Goal: Task Accomplishment & Management: Complete application form

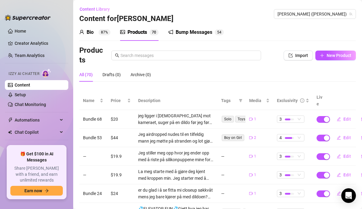
click at [105, 29] on div "Bio 87%" at bounding box center [94, 32] width 31 height 7
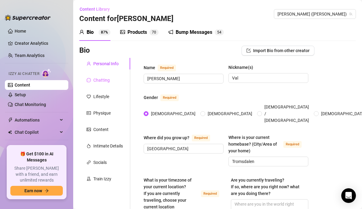
click at [117, 83] on div "Chatting" at bounding box center [104, 80] width 51 height 12
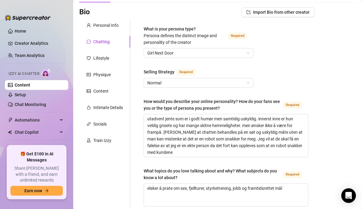
scroll to position [39, 0]
click at [108, 60] on div "Lifestyle" at bounding box center [101, 58] width 16 height 7
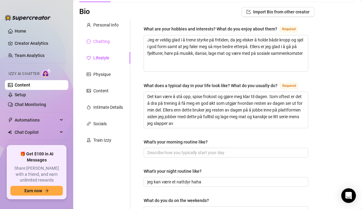
click at [112, 44] on div "Chatting" at bounding box center [104, 42] width 51 height 12
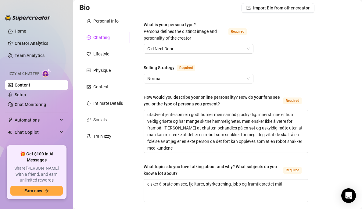
scroll to position [43, 0]
click at [233, 76] on span "Normal" at bounding box center [198, 78] width 102 height 9
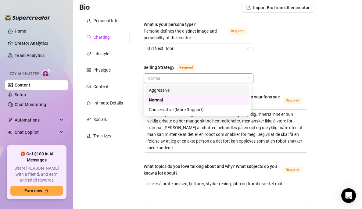
click at [235, 86] on div "Aggressive" at bounding box center [197, 90] width 104 height 10
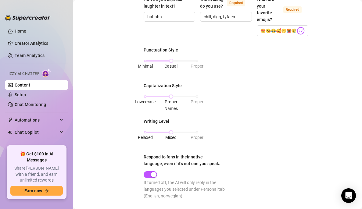
scroll to position [253, 0]
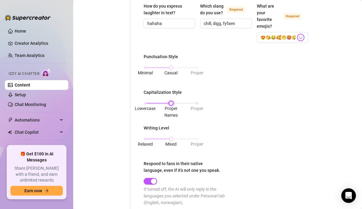
click at [185, 103] on div "Lowercase Proper Names Proper" at bounding box center [171, 103] width 52 height 4
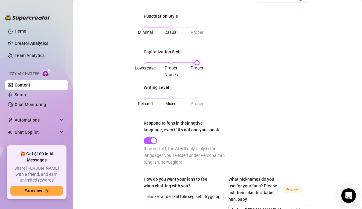
scroll to position [293, 0]
click at [194, 100] on span "Proper" at bounding box center [196, 103] width 13 height 7
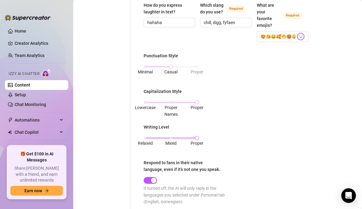
scroll to position [253, 0]
click at [192, 70] on span "Proper" at bounding box center [196, 72] width 13 height 5
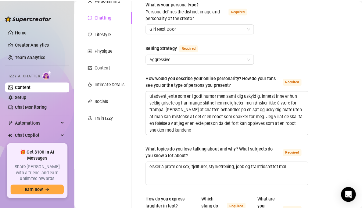
scroll to position [64, 0]
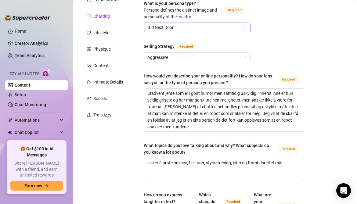
click at [161, 26] on span "Girl Next Door" at bounding box center [196, 27] width 99 height 9
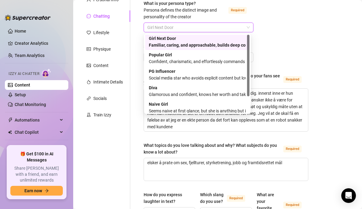
scroll to position [0, 0]
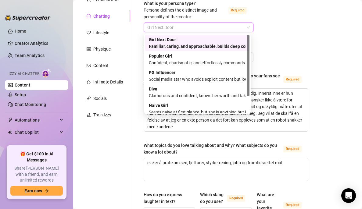
click at [233, 62] on div "Confident, charismatic, and effortlessly commands attention" at bounding box center [197, 62] width 97 height 7
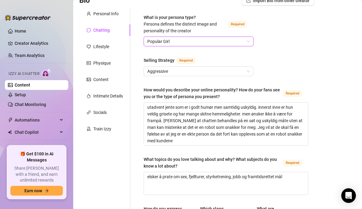
scroll to position [50, 0]
click at [108, 48] on div "Lifestyle" at bounding box center [101, 46] width 16 height 7
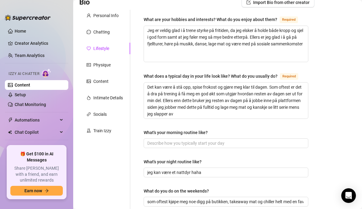
scroll to position [48, 0]
click at [109, 67] on div "Physique" at bounding box center [101, 65] width 17 height 7
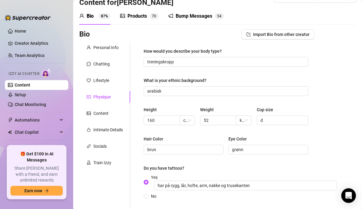
scroll to position [15, 0]
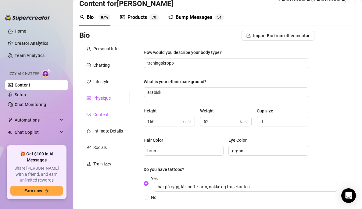
click at [103, 112] on div "Content" at bounding box center [100, 114] width 15 height 7
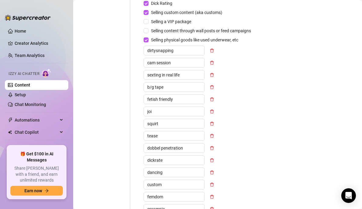
scroll to position [209, 0]
click at [144, 30] on input "Selling content through wall posts or feed campaigns" at bounding box center [146, 30] width 4 height 4
checkbox input "true"
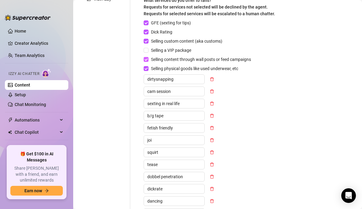
scroll to position [178, 0]
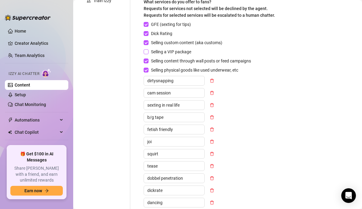
click at [146, 51] on input "Selling a VIP package" at bounding box center [146, 51] width 4 height 4
checkbox input "true"
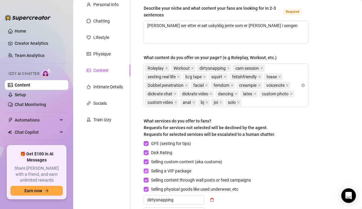
scroll to position [60, 0]
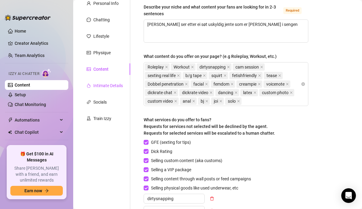
click at [108, 87] on div "Intimate Details" at bounding box center [108, 85] width 30 height 7
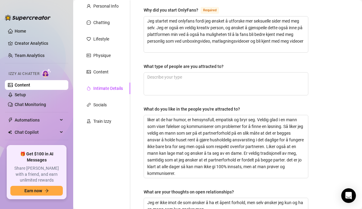
scroll to position [57, 0]
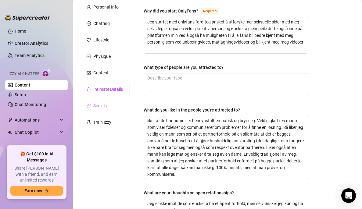
click at [100, 106] on div "Socials" at bounding box center [99, 105] width 13 height 7
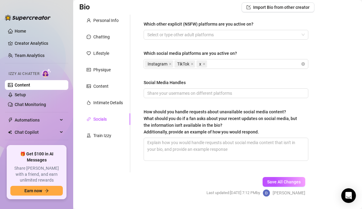
scroll to position [45, 0]
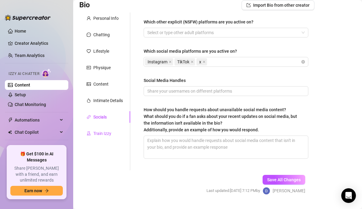
click at [105, 132] on div "Train Izzy" at bounding box center [102, 133] width 18 height 7
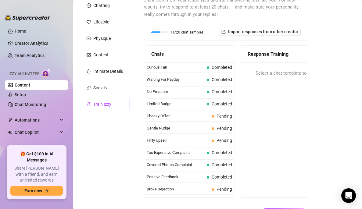
scroll to position [0, 0]
click at [221, 118] on span "Pending" at bounding box center [224, 116] width 16 height 5
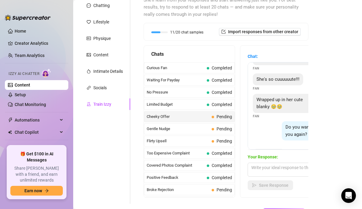
scroll to position [35, 0]
click at [284, 170] on textarea at bounding box center [300, 170] width 107 height 14
click at [217, 103] on span "Completed" at bounding box center [221, 104] width 20 height 5
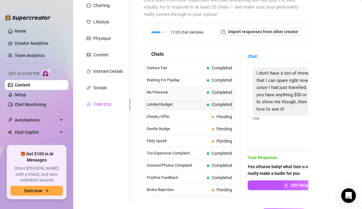
click at [211, 93] on span "Completed" at bounding box center [221, 92] width 20 height 5
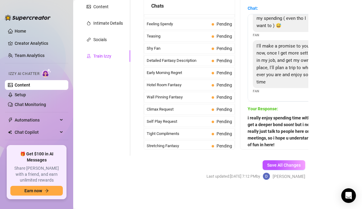
scroll to position [193, 0]
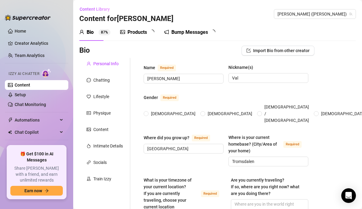
radio input "true"
type input "[DATE]"
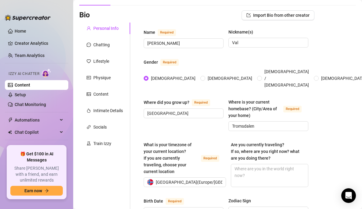
scroll to position [36, 0]
click at [104, 144] on div "Train Izzy" at bounding box center [102, 143] width 18 height 7
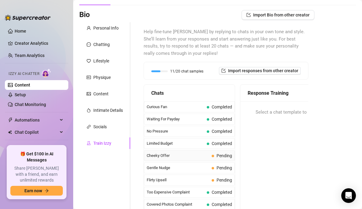
click at [211, 158] on span "Pending" at bounding box center [221, 155] width 20 height 7
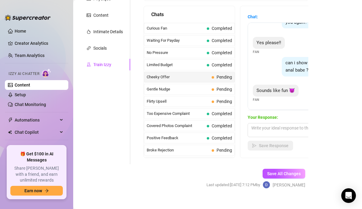
scroll to position [115, 0]
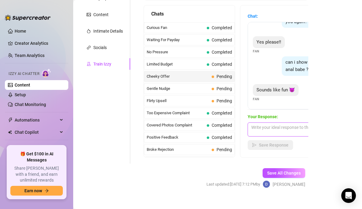
click at [281, 126] on textarea at bounding box center [300, 129] width 107 height 14
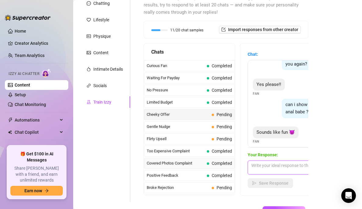
scroll to position [76, 0]
click at [216, 129] on span "Pending" at bounding box center [224, 127] width 16 height 5
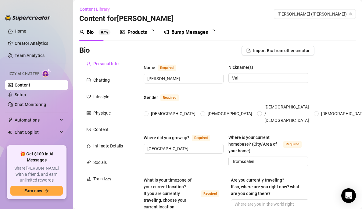
radio input "true"
type input "[DATE]"
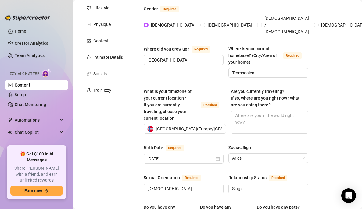
scroll to position [90, 0]
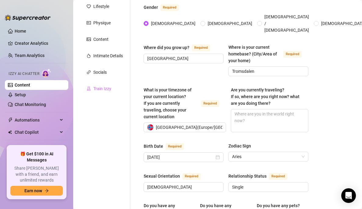
click at [105, 93] on div "Train Izzy" at bounding box center [104, 89] width 51 height 12
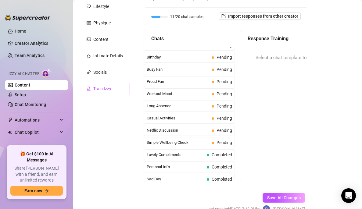
scroll to position [547, 0]
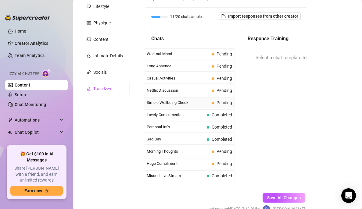
click at [187, 105] on span "Simple Wellbeing Check" at bounding box center [178, 103] width 62 height 6
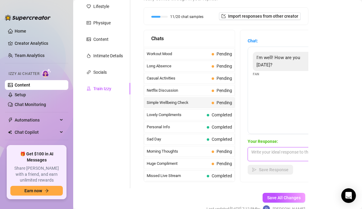
click at [272, 160] on textarea at bounding box center [300, 154] width 107 height 14
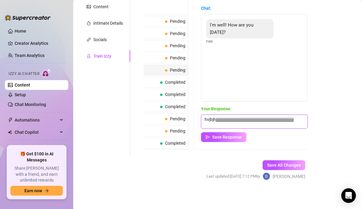
scroll to position [0, 0]
type textarea "h"
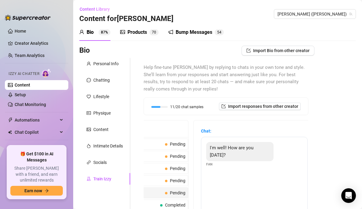
click at [138, 31] on div "Products" at bounding box center [137, 32] width 20 height 7
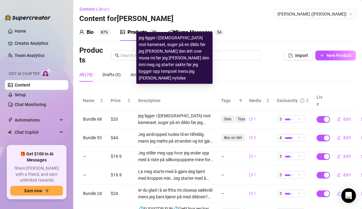
scroll to position [121, 0]
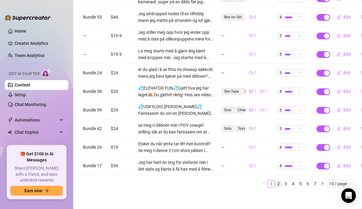
click at [276, 180] on link "2" at bounding box center [278, 183] width 7 height 7
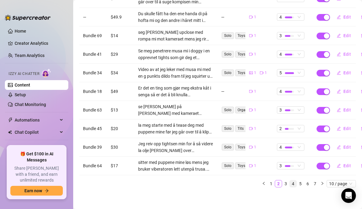
click at [289, 180] on link "4" at bounding box center [292, 183] width 7 height 7
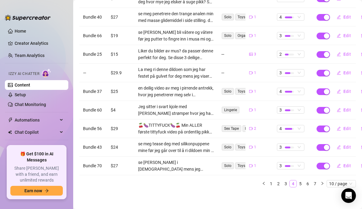
click at [289, 180] on link "4" at bounding box center [292, 183] width 7 height 7
click at [297, 180] on link "5" at bounding box center [300, 183] width 7 height 7
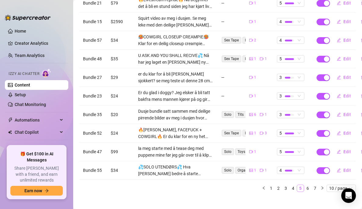
scroll to position [117, 0]
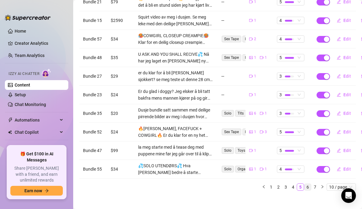
click at [304, 184] on link "6" at bounding box center [307, 187] width 7 height 7
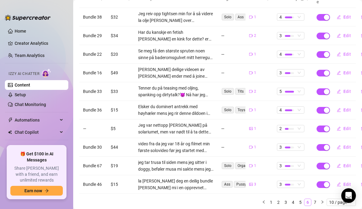
scroll to position [104, 0]
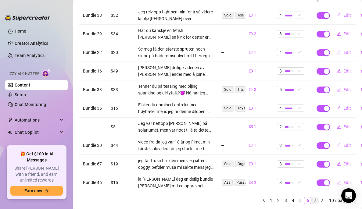
click at [311, 185] on link "7" at bounding box center [314, 200] width 7 height 7
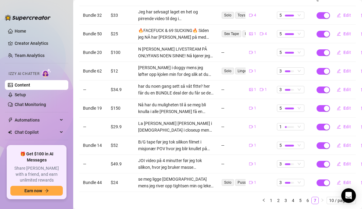
scroll to position [0, 0]
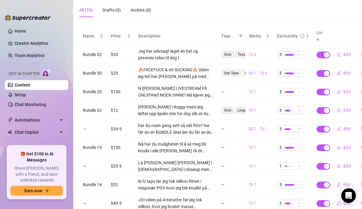
click at [192, 45] on td "Jeg har selvsagt laget en het og pirrende video til deg i festdrakten/bunad min…" at bounding box center [175, 54] width 83 height 19
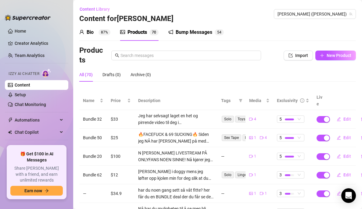
click at [190, 32] on div "Bump Messages" at bounding box center [194, 32] width 37 height 7
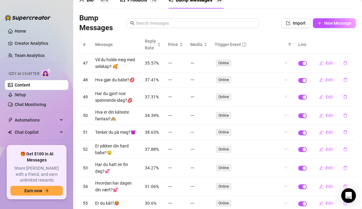
scroll to position [95, 0]
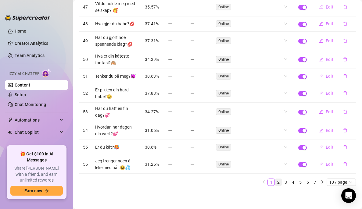
click at [275, 182] on link "2" at bounding box center [278, 182] width 7 height 7
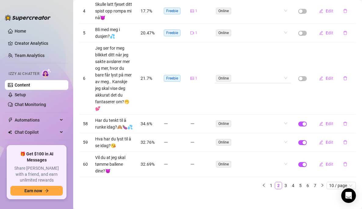
scroll to position [196, 0]
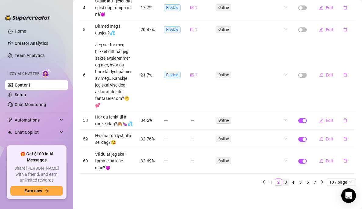
click at [282, 181] on link "3" at bounding box center [285, 182] width 7 height 7
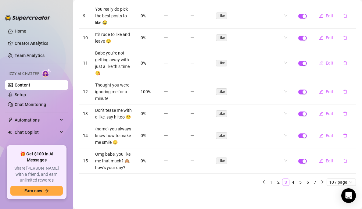
scroll to position [191, 0]
click at [289, 185] on link "4" at bounding box center [292, 182] width 7 height 7
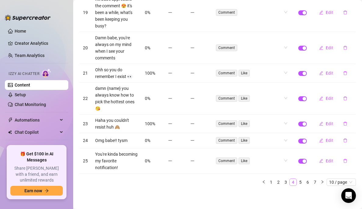
scroll to position [170, 0]
click at [297, 185] on link "5" at bounding box center [300, 182] width 7 height 7
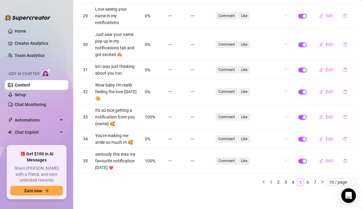
scroll to position [158, 0]
click at [304, 185] on link "6" at bounding box center [307, 182] width 7 height 7
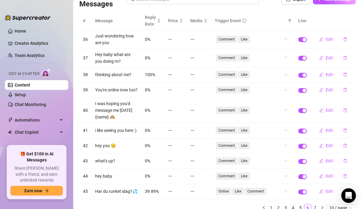
scroll to position [92, 0]
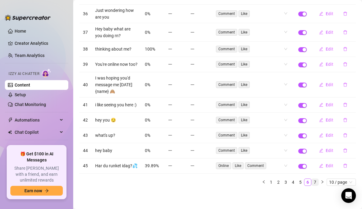
click at [311, 179] on link "7" at bounding box center [314, 182] width 7 height 7
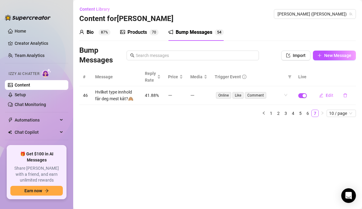
click at [87, 34] on div "Bio" at bounding box center [90, 32] width 7 height 7
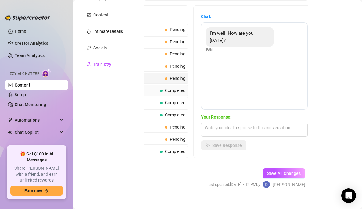
scroll to position [123, 0]
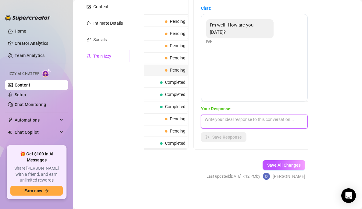
click at [267, 117] on textarea at bounding box center [254, 122] width 107 height 14
type textarea "m"
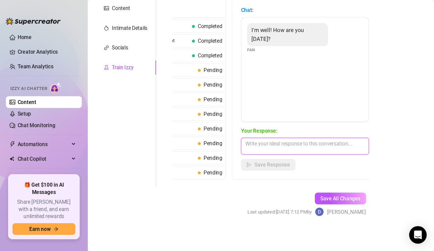
scroll to position [89, 0]
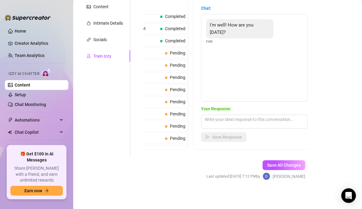
click at [130, 55] on div "Help fine-tune [PERSON_NAME] by replying to chats in your own tone and style. S…" at bounding box center [222, 45] width 184 height 221
click at [129, 57] on div "Train Izzy" at bounding box center [104, 56] width 51 height 12
drag, startPoint x: 129, startPoint y: 57, endPoint x: 111, endPoint y: 58, distance: 18.3
click at [111, 58] on div "Train Izzy" at bounding box center [104, 56] width 51 height 12
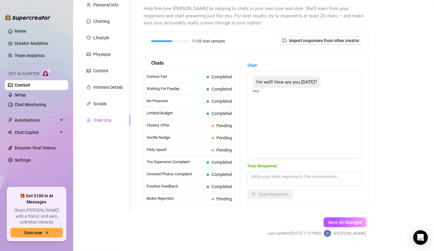
scroll to position [0, 0]
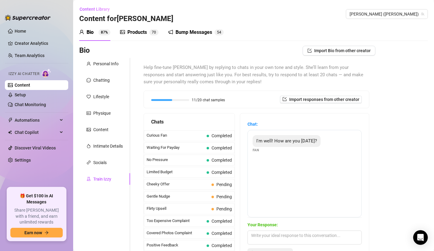
click at [130, 30] on div "Products" at bounding box center [137, 32] width 20 height 7
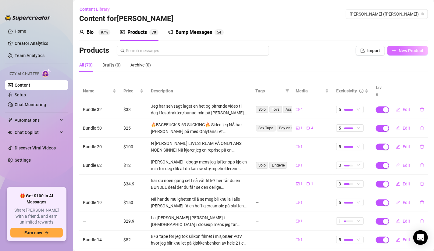
click at [363, 50] on span "New Product" at bounding box center [411, 50] width 25 height 5
type textarea "Type your message here..."
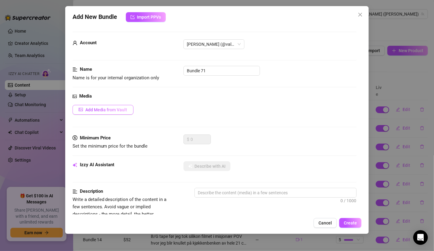
click at [102, 110] on span "Add Media from Vault" at bounding box center [106, 109] width 42 height 5
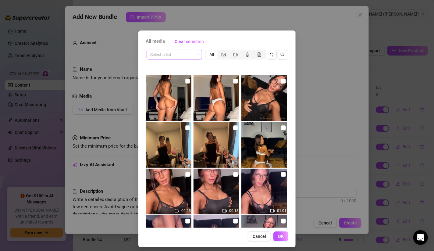
click at [172, 54] on input "search" at bounding box center [171, 54] width 43 height 9
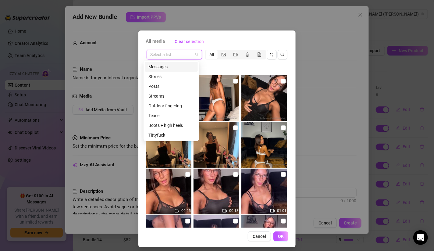
click at [102, 155] on div "All media Clear selection Select a list All 00:25 00:13 01:01 00:45 00:33 00:50…" at bounding box center [217, 125] width 434 height 251
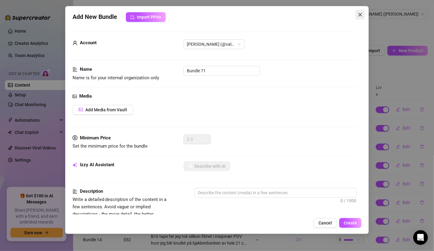
click at [359, 15] on icon "close" at bounding box center [360, 14] width 5 height 5
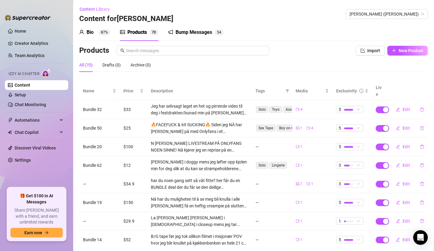
click at [185, 32] on div "Bump Messages" at bounding box center [194, 32] width 37 height 7
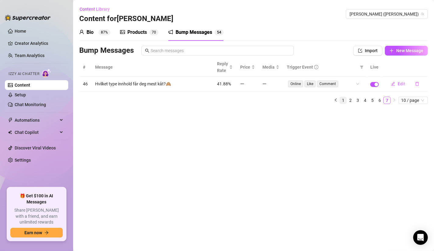
click at [343, 99] on link "1" at bounding box center [343, 100] width 7 height 7
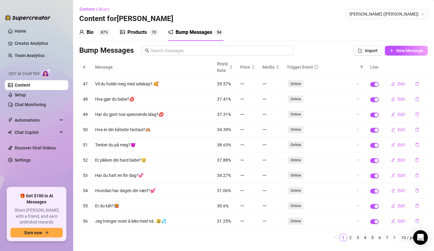
click at [24, 86] on link "Content" at bounding box center [23, 85] width 16 height 5
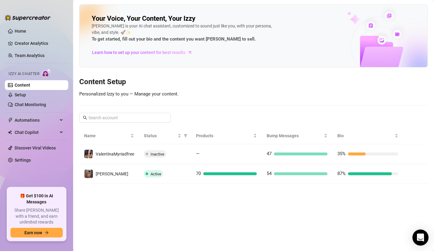
click at [363, 185] on icon "Open Intercom Messenger" at bounding box center [420, 237] width 7 height 8
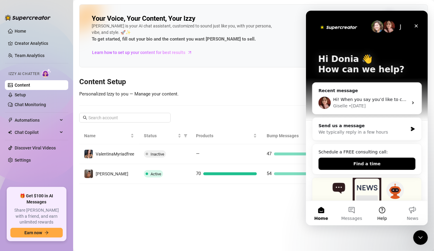
click at [363, 185] on button "Help" at bounding box center [382, 213] width 30 height 24
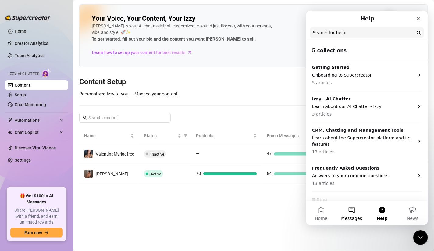
click at [356, 185] on button "Messages" at bounding box center [351, 213] width 30 height 24
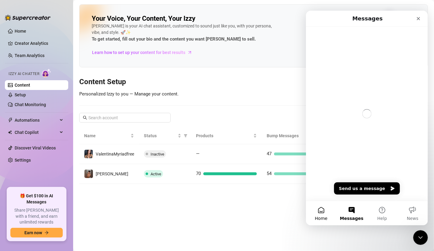
click at [321, 185] on button "Home" at bounding box center [321, 213] width 30 height 24
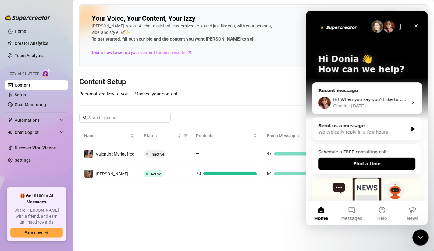
click at [363, 185] on icon "Close Intercom Messenger" at bounding box center [419, 236] width 7 height 7
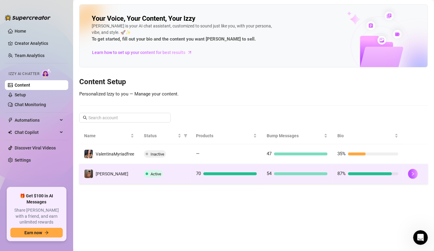
click at [111, 179] on td "[PERSON_NAME]" at bounding box center [109, 174] width 60 height 20
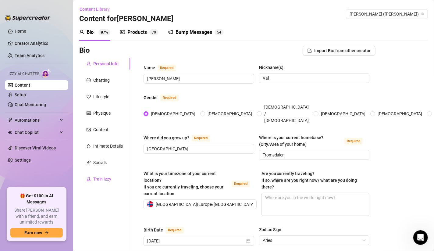
click at [108, 176] on div "Train Izzy" at bounding box center [102, 179] width 18 height 7
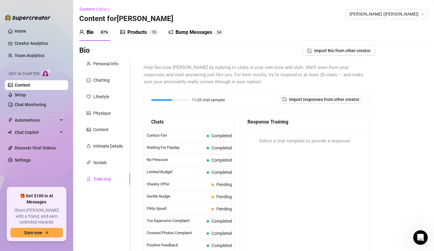
scroll to position [34, 0]
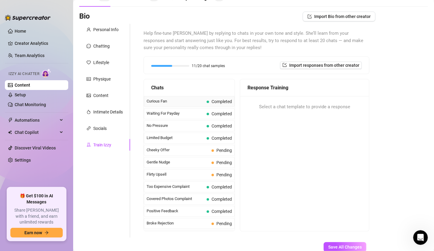
click at [207, 102] on span at bounding box center [208, 102] width 2 height 2
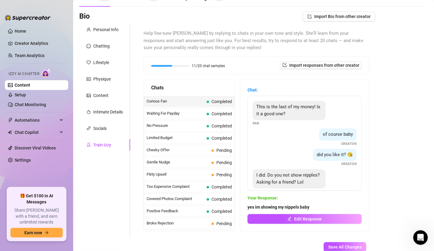
scroll to position [18, 0]
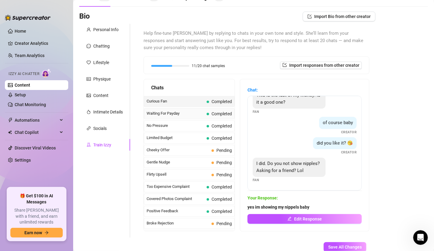
click at [196, 111] on span "Waiting For Payday" at bounding box center [176, 113] width 58 height 6
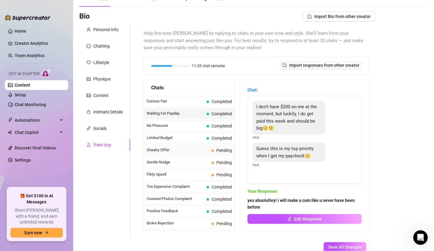
click at [193, 148] on span "Cheeky Offer" at bounding box center [178, 150] width 62 height 6
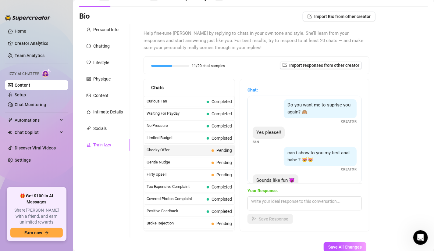
scroll to position [114, 0]
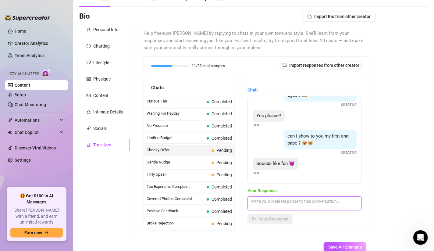
click at [286, 185] on textarea at bounding box center [304, 203] width 114 height 14
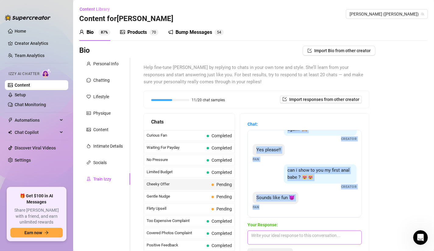
scroll to position [114, 0]
drag, startPoint x: 282, startPoint y: 141, endPoint x: 321, endPoint y: 210, distance: 79.6
click at [321, 185] on div "Do you like it babe ?😻😻😻 Creator I love it!! 😍😍😍🥰🥰🥰 Fan She's so cuuuuuute!!! F…" at bounding box center [304, 173] width 114 height 87
copy div "Do you like it babe ?😻😻😻 Creator I love it!! 😍😍😍🥰🥰🥰 Fan She's so cuuuuuute!!! F…"
click at [319, 185] on div "Sounds like fun 😈 Fan" at bounding box center [305, 201] width 104 height 18
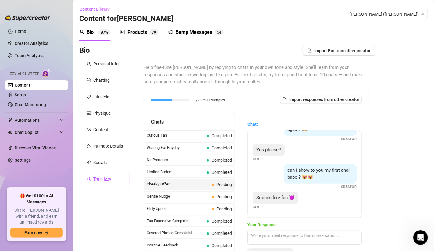
scroll to position [114, 0]
click at [196, 185] on span "Gentle Nudge" at bounding box center [178, 196] width 62 height 6
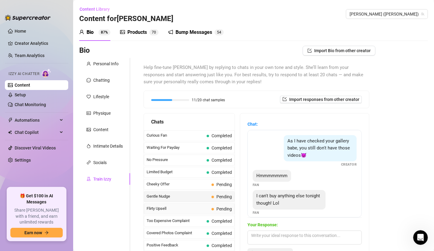
click at [180, 185] on span "Flirty Upsell" at bounding box center [178, 208] width 62 height 6
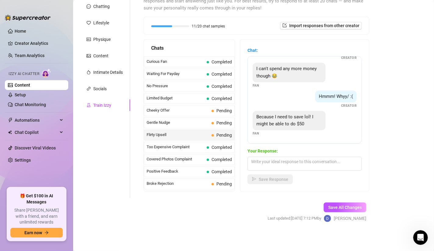
scroll to position [191, 0]
click at [287, 163] on textarea at bounding box center [304, 164] width 114 height 14
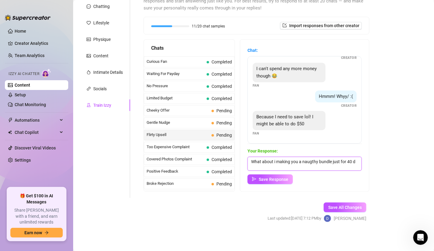
scroll to position [0, 0]
type textarea "What about i making you a naugthy bundle just for 40 dollars?"
click at [277, 179] on span "Save Response" at bounding box center [274, 179] width 30 height 5
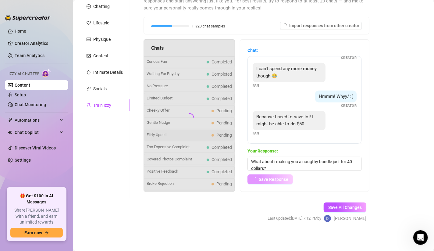
scroll to position [190, 0]
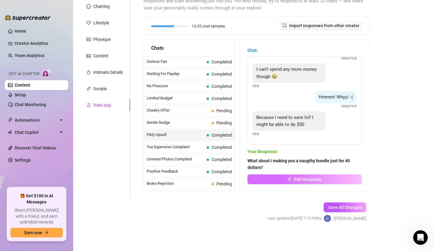
click at [304, 178] on span "Edit Response" at bounding box center [308, 179] width 28 height 5
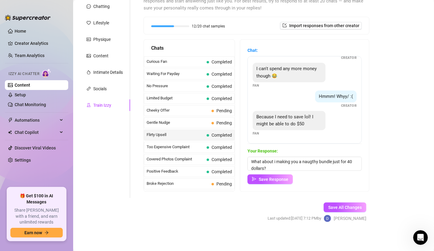
scroll to position [191, 0]
click at [277, 161] on textarea "What about i making you a naugthy bundle just for 40 dollars?" at bounding box center [304, 164] width 114 height 14
type textarea "What about me making you a naugthy bundle just for 40 dollars?"
click at [280, 175] on button "Save Response" at bounding box center [269, 179] width 45 height 10
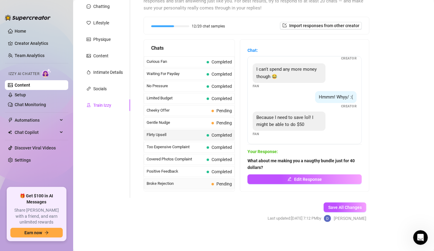
click at [216, 184] on span "Pending" at bounding box center [224, 183] width 16 height 5
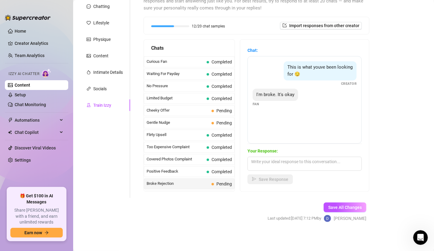
scroll to position [70, 0]
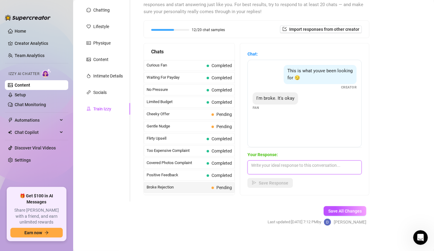
click at [272, 165] on textarea at bounding box center [304, 167] width 114 height 14
type textarea "It`s okay baby, what about we talk about other stuff?"
click at [282, 179] on button "Save Response" at bounding box center [269, 183] width 45 height 10
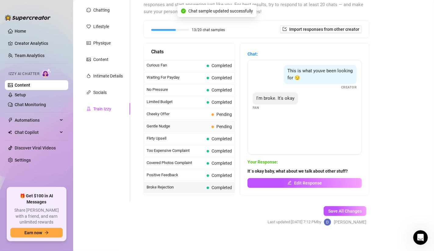
click at [211, 127] on span "Pending" at bounding box center [221, 126] width 20 height 7
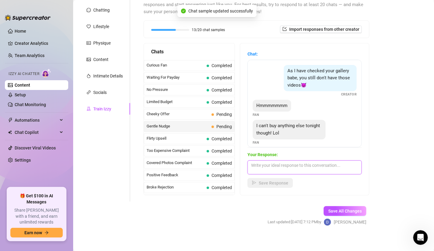
click at [304, 161] on textarea at bounding box center [304, 167] width 114 height 14
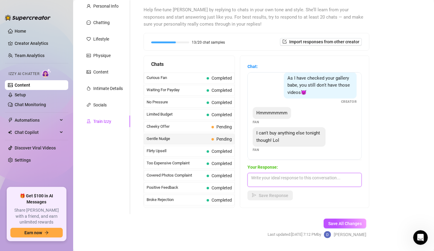
scroll to position [74, 0]
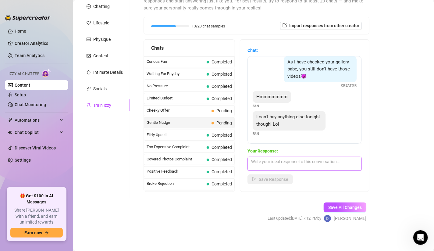
click at [285, 165] on textarea at bounding box center [304, 164] width 114 height 14
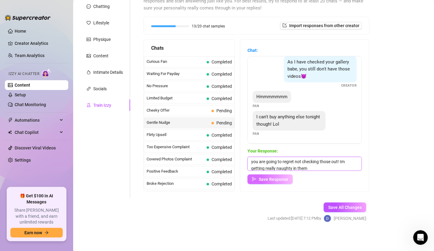
type textarea "you are going to regret not checking those out! Im getting really naughty in th…"
click at [272, 181] on span "Save Response" at bounding box center [274, 179] width 30 height 5
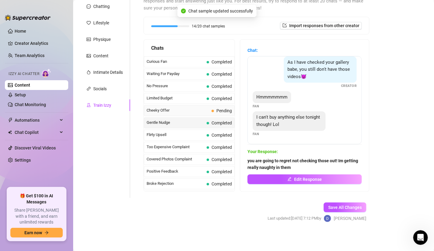
scroll to position [5, 0]
click at [211, 107] on span "Pending" at bounding box center [221, 110] width 20 height 7
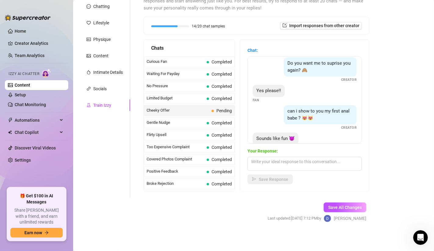
scroll to position [114, 0]
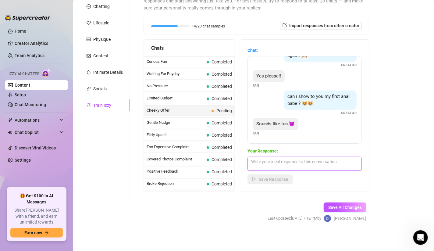
click at [271, 159] on textarea at bounding box center [304, 164] width 114 height 14
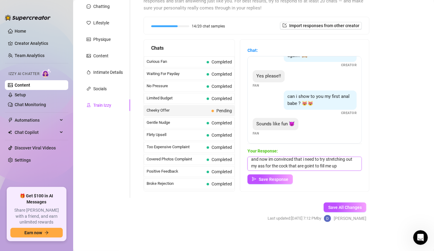
scroll to position [15, 0]
type textarea "I have never tried real anal with cock, but i tried it solo and now im convince…"
click at [281, 177] on span "Save Response" at bounding box center [274, 179] width 30 height 5
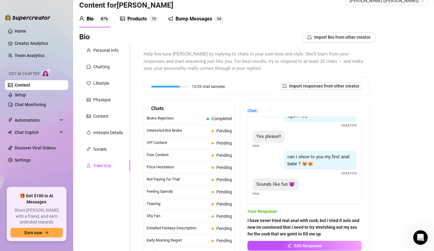
scroll to position [129, 0]
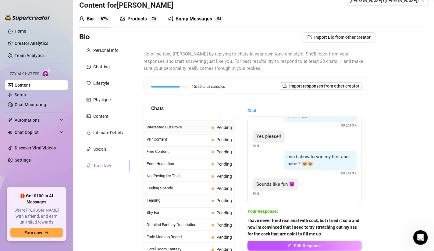
click at [194, 127] on span "Interested But Broke" at bounding box center [178, 127] width 62 height 6
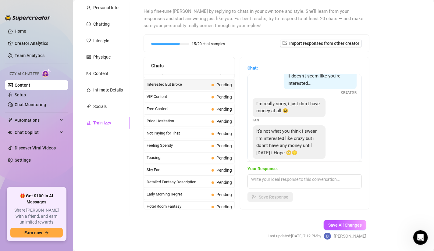
scroll to position [34, 0]
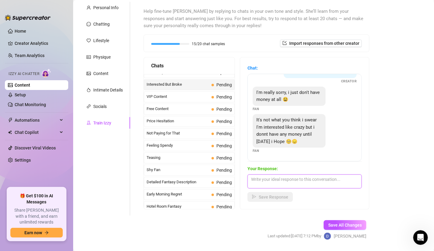
click at [279, 176] on textarea at bounding box center [304, 181] width 114 height 14
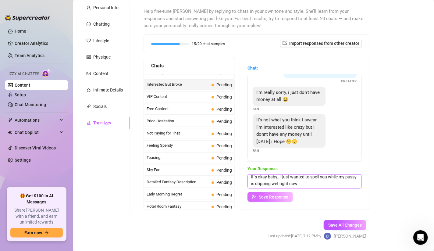
type textarea "it`s okay baby.. i just wanted to spoil you while my pussy is dripping wet righ…"
click at [274, 185] on span "Save Response" at bounding box center [274, 196] width 30 height 5
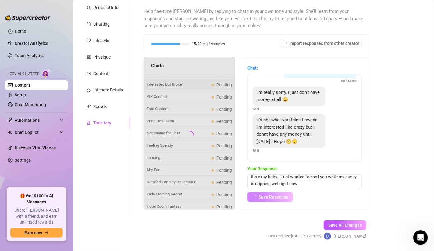
scroll to position [33, 0]
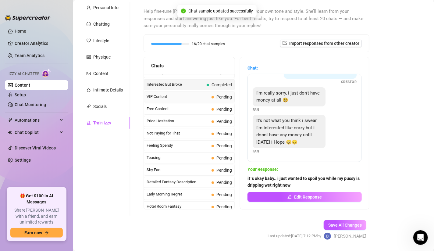
click at [205, 97] on div "VIP Content Pending" at bounding box center [189, 96] width 91 height 11
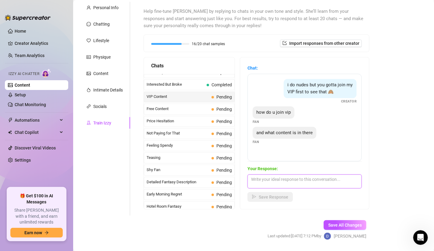
click at [285, 180] on textarea at bounding box center [304, 181] width 114 height 14
click at [251, 176] on textarea "I do exclusive packaged to a cheap prize, livestreams" at bounding box center [304, 181] width 114 height 14
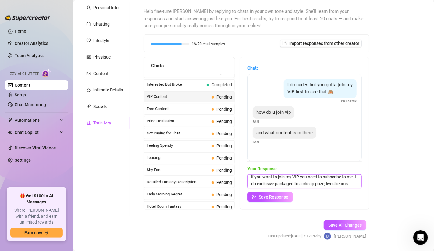
scroll to position [9, 0]
click at [282, 180] on textarea "if you want to join my VIP you need to subscribe to me. I do exclusive packaged…" at bounding box center [304, 181] width 114 height 14
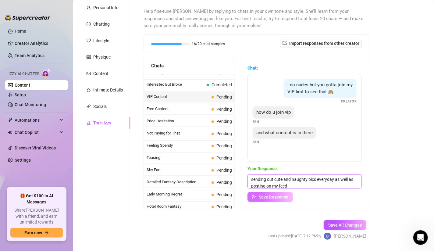
type textarea "if you want to join my VIP you need to subscribe to me. I do exclusive packaged…"
click at [286, 185] on span "Save Response" at bounding box center [274, 196] width 30 height 5
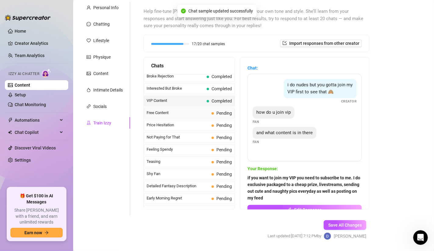
scroll to position [136, 0]
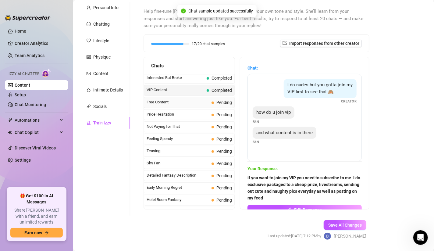
click at [193, 99] on span "Free Content" at bounding box center [178, 102] width 62 height 6
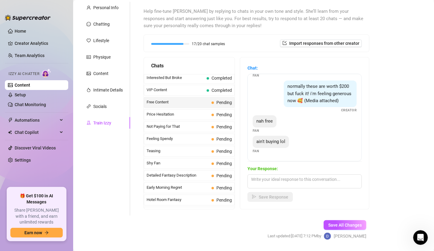
scroll to position [73, 0]
click at [264, 185] on textarea at bounding box center [304, 181] width 114 height 14
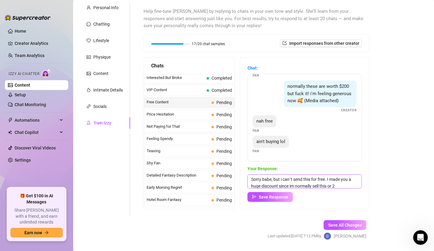
scroll to position [7, 0]
type textarea "Sorry babe, but i can`t send this for free. I made you a huge discount since im…"
click at [278, 185] on span "Save Response" at bounding box center [274, 196] width 30 height 5
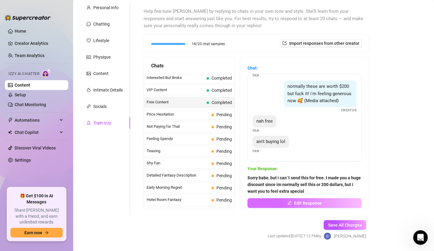
click at [305, 185] on button "Edit Response" at bounding box center [304, 203] width 114 height 10
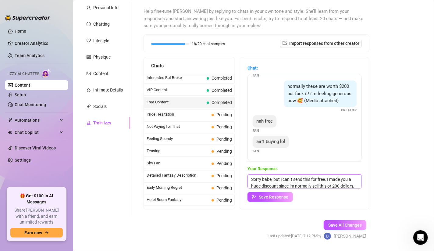
click at [339, 185] on textarea "Sorry babe, but i can`t send this for free. I made you a huge discount since im…" at bounding box center [304, 181] width 114 height 14
type textarea "Sorry babe, but i can`t send this for free. I made you a huge discount since im…"
click at [280, 185] on span "Save Response" at bounding box center [274, 196] width 30 height 5
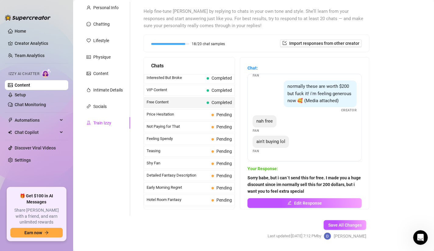
click at [284, 185] on button "Edit Response" at bounding box center [304, 203] width 114 height 10
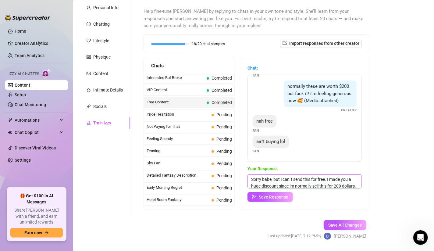
scroll to position [9, 0]
click at [339, 182] on textarea "Sorry babe, but i can`t send this for free. I made you a huge discount since im…" at bounding box center [304, 181] width 114 height 14
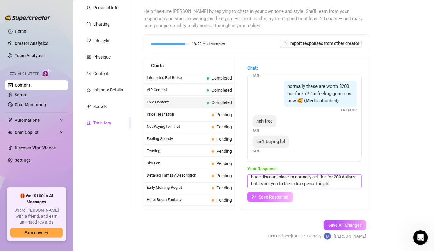
type textarea "Sorry babe, but i can`t send this for free. I made you a huge discount since im…"
click at [269, 185] on span "Save Response" at bounding box center [274, 196] width 30 height 5
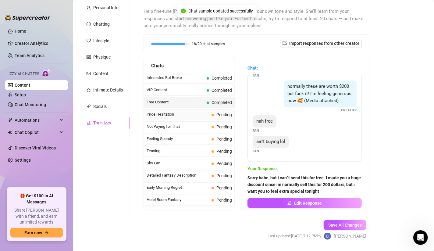
click at [197, 112] on span "Price Hesitation" at bounding box center [178, 114] width 62 height 6
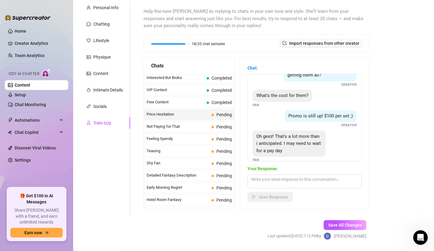
scroll to position [33, 0]
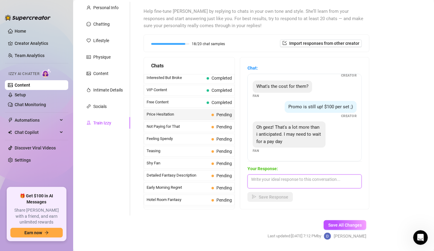
click at [286, 181] on textarea at bounding box center [304, 181] width 114 height 14
click at [342, 177] on textarea "What`s ur budget so can make a special offer fir you?" at bounding box center [304, 181] width 114 height 14
click at [249, 175] on textarea "What`s ur budget so can make a special offer for you?" at bounding box center [304, 181] width 114 height 14
click at [319, 179] on textarea "It`s okay baby! What`s ur budget so can make a special offer for you?" at bounding box center [304, 181] width 114 height 14
type textarea "It`s okay baby! What`s ur budget so i can make a special offer for you?"
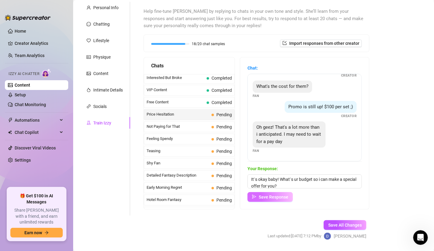
click at [276, 185] on span "Save Response" at bounding box center [274, 196] width 30 height 5
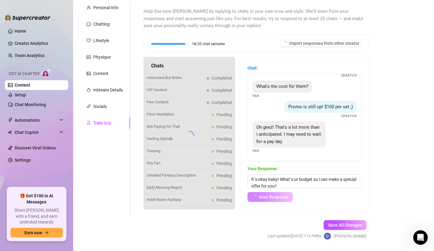
scroll to position [32, 0]
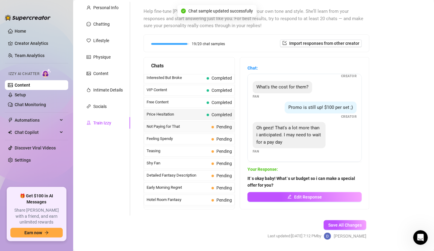
click at [216, 126] on span "Pending" at bounding box center [224, 126] width 16 height 5
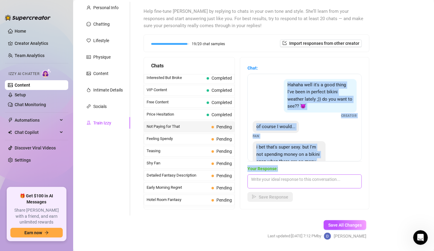
scroll to position [48, 0]
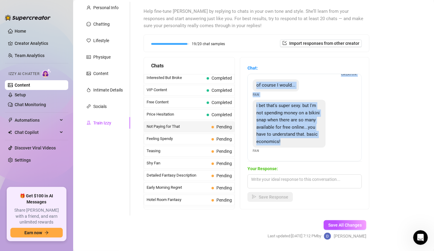
drag, startPoint x: 284, startPoint y: 82, endPoint x: 325, endPoint y: 158, distance: 86.2
click at [325, 158] on div "Hahaha well it's a good thing I've been in perfect bikini weather lately ;)) do…" at bounding box center [304, 117] width 114 height 87
copy div "Hahaha well it's a good thing I've been in perfect bikini weather lately ;)) do…"
click at [276, 184] on textarea at bounding box center [304, 181] width 114 height 14
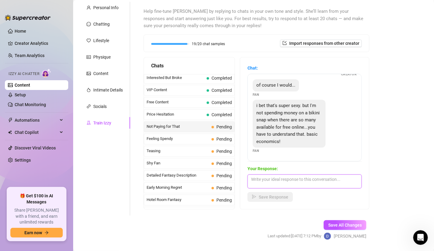
paste textarea "Haha you’re not wrong about economics 😏 but free bikinis online aren’t me. You …"
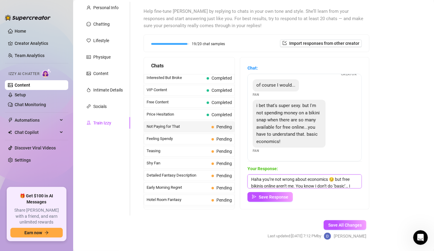
scroll to position [13, 0]
click at [266, 178] on textarea "Haha you’re not wrong about economics 😏 but free bikinis online aren’t me. You …" at bounding box center [304, 181] width 114 height 14
click at [335, 179] on textarea "Haha you’re not wrong about economics 😏 but free bikinis online aren’t me. You …" at bounding box center [304, 181] width 114 height 14
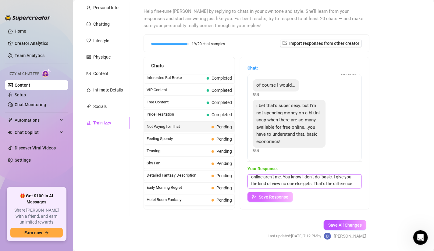
type textarea "Haha you’re not wrong about economics, but free bikinis online aren’t me. You k…"
click at [266, 185] on span "Save Response" at bounding box center [274, 196] width 30 height 5
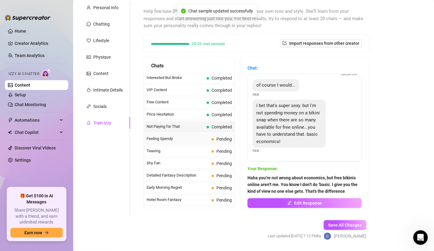
click at [213, 133] on div "Feeling Spendy Pending" at bounding box center [189, 138] width 91 height 11
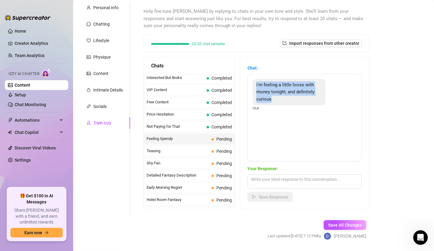
drag, startPoint x: 254, startPoint y: 82, endPoint x: 313, endPoint y: 102, distance: 62.0
click at [313, 102] on div "i'm feeling a little loose with money tonight, and definitely curious" at bounding box center [289, 92] width 73 height 27
copy span "i'm feeling a little loose with money tonight, and definitely curious"
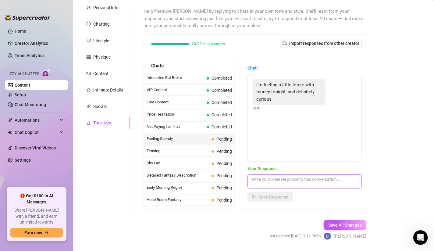
click at [281, 178] on textarea at bounding box center [304, 181] width 114 height 14
paste textarea "Mmm I love when you’re in that mood 😈🔥 I’ve got something waiting that’ll make …"
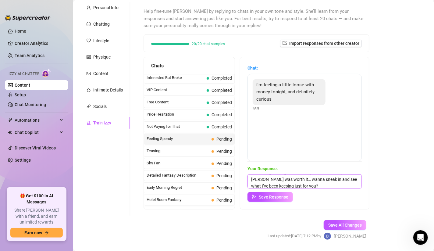
scroll to position [0, 0]
click at [335, 180] on textarea "Mmm I love when you’re in that mood 😈🔥 I’ve got something waiting that’ll make …" at bounding box center [304, 181] width 114 height 14
type textarea "Mmm I love when you’re in that mood. I’ve got something waiting that’ll make yo…"
click at [287, 185] on button "Save Response" at bounding box center [269, 197] width 45 height 10
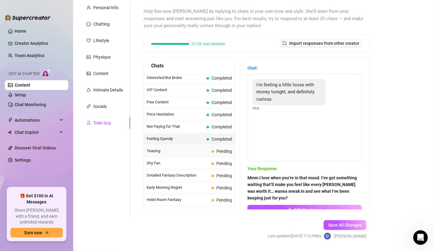
click at [196, 146] on div "Teasing Pending" at bounding box center [189, 151] width 91 height 11
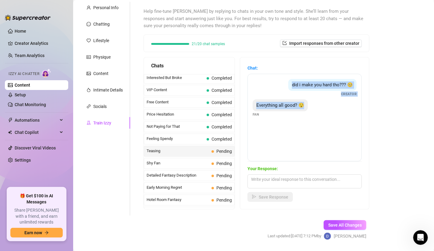
drag, startPoint x: 285, startPoint y: 84, endPoint x: 314, endPoint y: 106, distance: 36.7
click at [314, 106] on div "did i make you hard tho??? 🥺 Creator Everything all good? 😯 Fan" at bounding box center [304, 117] width 114 height 87
copy div "did i make you hard tho??? 🥺 Creator Everything all good? 😯"
click at [273, 185] on div "Your Response: Save Response" at bounding box center [304, 183] width 114 height 37
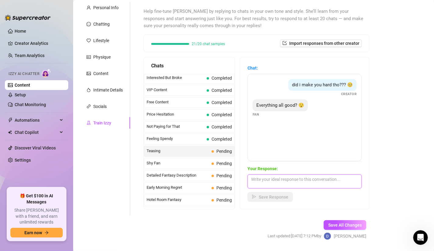
click at [272, 182] on textarea at bounding box center [304, 181] width 114 height 14
paste textarea "You definitely know how to get under my skin 😈🥵 But if you want to really see h…"
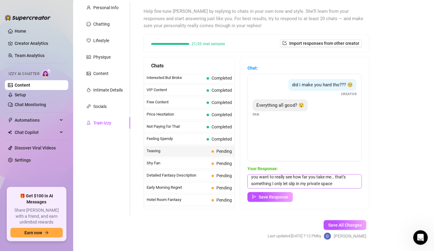
click at [310, 181] on textarea "You definitely know how to get under my skin 😈🥵 But if you want to really see h…" at bounding box center [304, 181] width 114 height 14
click at [305, 185] on textarea "You definitely know how to get under my skin 😈🥵 But if you want to really see h…" at bounding box center [304, 181] width 114 height 14
click at [257, 185] on textarea "You definitely know how to get under my skin 😈🥵 But if you want to really see h…" at bounding box center [304, 181] width 114 height 14
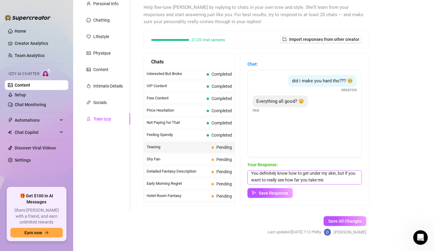
scroll to position [60, 0]
click at [339, 177] on textarea "You definitely know how to get under my skin, but if you want to really see how…" at bounding box center [304, 177] width 114 height 14
paste textarea "You definitely know how to get under my skin 😈🥵 But if you want to really see h…"
drag, startPoint x: 347, startPoint y: 173, endPoint x: 250, endPoint y: 172, distance: 96.9
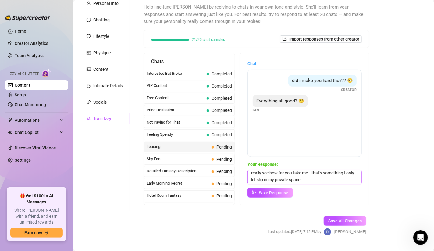
click at [250, 172] on textarea "You definitely know how to get under my skin, but if you want to really see how…" at bounding box center [304, 177] width 114 height 14
drag, startPoint x: 344, startPoint y: 177, endPoint x: 335, endPoint y: 174, distance: 9.0
click at [335, 174] on textarea "You definitely know how to get under my skin, but if you want to really see how…" at bounding box center [304, 177] width 114 height 14
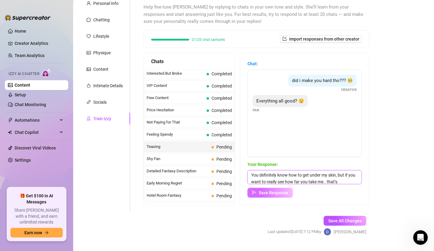
type textarea "You definitely know how to get under my skin, but if you want to really see how…"
click at [269, 185] on span "Save Response" at bounding box center [274, 192] width 30 height 5
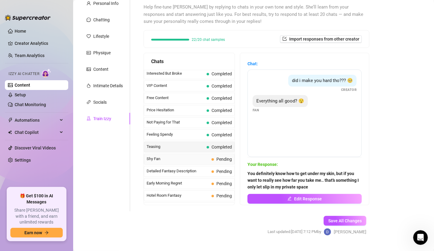
click at [183, 156] on span "Shy Fan" at bounding box center [178, 159] width 62 height 6
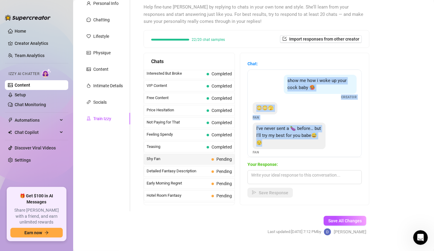
drag, startPoint x: 285, startPoint y: 78, endPoint x: 306, endPoint y: 148, distance: 73.6
click at [306, 148] on div "show me how i woke up your cock baby 🥵 Creator 😳😳🫣 Fan I've never sent a 🍆 befo…" at bounding box center [304, 112] width 114 height 87
click at [363, 154] on div "Bio Import Bio from other creator Personal Info Chatting Lifestyle Physique Con…" at bounding box center [253, 115] width 349 height 261
drag, startPoint x: 282, startPoint y: 82, endPoint x: 306, endPoint y: 150, distance: 72.5
click at [306, 150] on div "show me how i woke up your cock baby 🥵 Creator 😳😳🫣 Fan I've never sent a 🍆 befo…" at bounding box center [304, 112] width 114 height 87
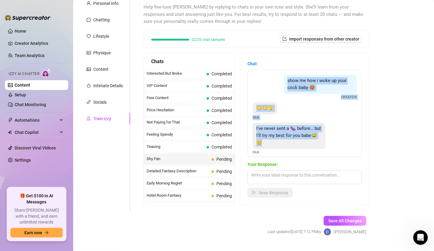
copy div "show me how i woke up your cock baby 🥵 Creator 😳😳🫣 Fan I've never sent a 🍆 befo…"
click at [363, 100] on div "Bio Import Bio from other creator Personal Info Chatting Lifestyle Physique Con…" at bounding box center [253, 115] width 349 height 261
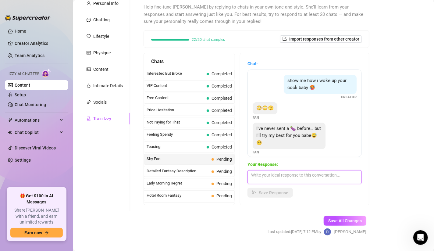
click at [286, 179] on textarea at bounding box center [304, 177] width 114 height 14
paste textarea "Mmm you’re making me so curious now… 😏🔥 I’m biting my lip just thinking about w…"
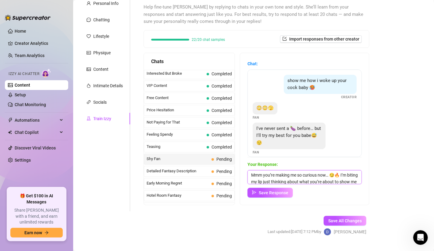
click at [343, 175] on textarea "Mmm you’re making me so curious now… 😏🔥 I’m biting my lip just thinking about w…" at bounding box center [304, 177] width 114 height 14
type textarea "Mmm you’re making me so curious now. I’m biting my lip just thinking about what…"
click at [275, 185] on button "Save Response" at bounding box center [269, 193] width 45 height 10
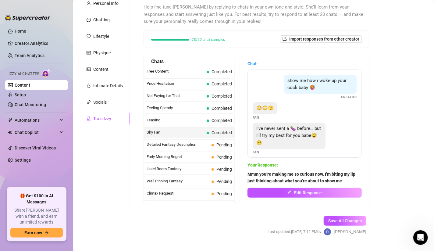
scroll to position [159, 0]
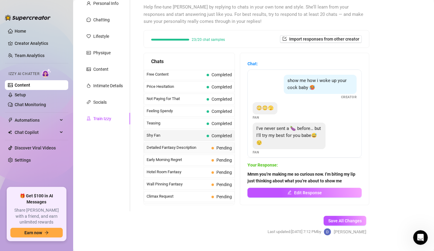
click at [211, 147] on span at bounding box center [212, 148] width 2 height 2
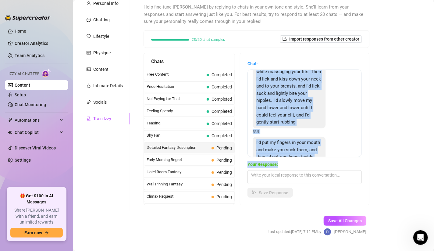
drag, startPoint x: 253, startPoint y: 77, endPoint x: 303, endPoint y: 159, distance: 96.2
click at [303, 159] on div "Chat: First I'd kiss those beautiful lips while massaging your tits. Then I'd l…" at bounding box center [304, 128] width 114 height 137
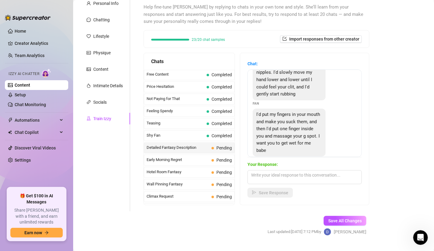
click at [339, 66] on span "Chat:" at bounding box center [304, 63] width 114 height 7
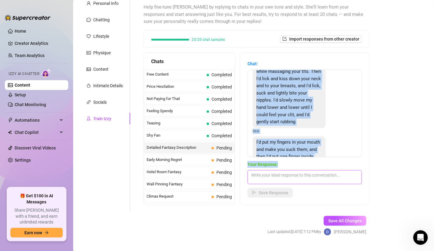
scroll to position [64, 0]
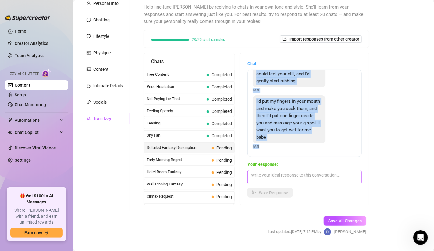
drag, startPoint x: 255, startPoint y: 78, endPoint x: 289, endPoint y: 172, distance: 100.7
click at [289, 172] on div "Chat: First I'd kiss those beautiful lips while massaging your tits. Then I'd l…" at bounding box center [304, 128] width 114 height 137
copy div "First I'd kiss those beautiful lips while massaging your tits. Then I'd lick an…"
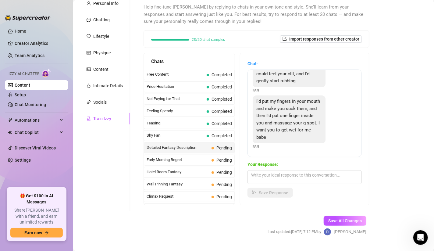
click at [363, 35] on div "Bio Import Bio from other creator Personal Info Chatting Lifestyle Physique Con…" at bounding box center [253, 115] width 349 height 261
click at [274, 171] on textarea at bounding box center [304, 177] width 114 height 14
paste textarea "You’re making me melt just picturing that 😈🥵 You know exactly how to tease me… …"
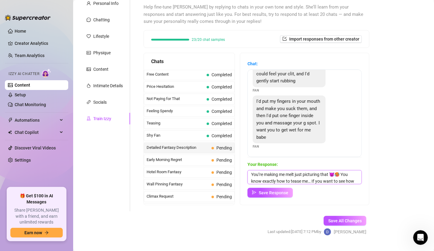
scroll to position [0, 0]
click at [293, 175] on textarea "You’re making me melt just picturing that 😈🥵 You know exactly how to tease me… …" at bounding box center [304, 177] width 114 height 14
click at [263, 181] on textarea "You’re making me so wet, im t just picturing that 😈🥵 You know exactly how to te…" at bounding box center [304, 177] width 114 height 14
drag, startPoint x: 295, startPoint y: 182, endPoint x: 299, endPoint y: 180, distance: 4.0
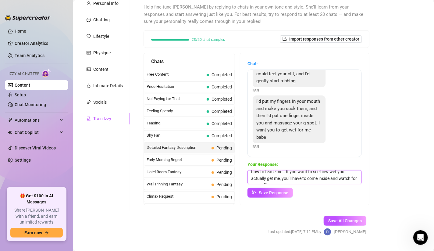
click at [299, 180] on textarea "You’re making me so wet right now.. You know exactly how to tease me… If you wa…" at bounding box center [304, 177] width 114 height 14
click at [305, 171] on textarea "You’re making me so wet right now.. You know exactly how to tease me… If you wa…" at bounding box center [304, 177] width 114 height 14
click at [301, 178] on textarea "You’re making me so wet right now.. You know exactly how to tease me… you want …" at bounding box center [304, 177] width 114 height 14
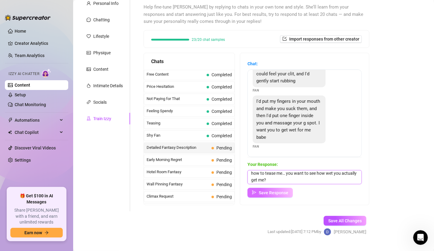
type textarea "You’re making me so wet right now.. You know exactly how to tease me… you want …"
click at [269, 185] on span "Save Response" at bounding box center [274, 192] width 30 height 5
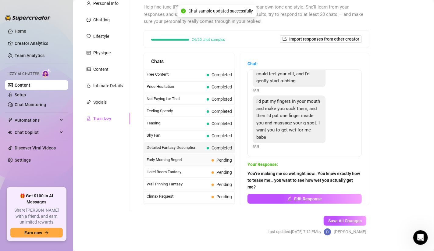
click at [210, 154] on div "Early Morning Regret Pending" at bounding box center [189, 159] width 91 height 11
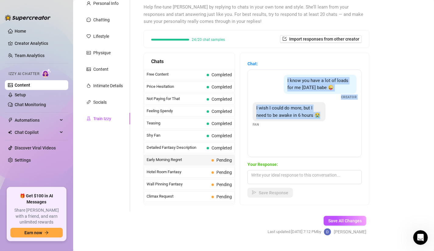
drag, startPoint x: 284, startPoint y: 78, endPoint x: 311, endPoint y: 124, distance: 53.5
click at [311, 124] on div "I know you have a lot of loads for me [DATE] babe 😜 Creator I wish I could do m…" at bounding box center [304, 112] width 114 height 87
copy div "I know you have a lot of loads for me [DATE] babe 😜 Creator I wish I could do m…"
click at [30, 87] on link "Content" at bounding box center [23, 85] width 16 height 5
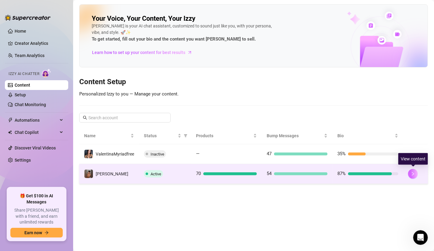
click at [363, 174] on icon "right" at bounding box center [413, 174] width 2 height 4
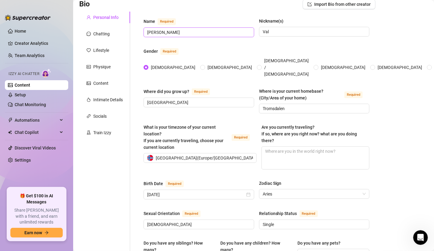
scroll to position [56, 0]
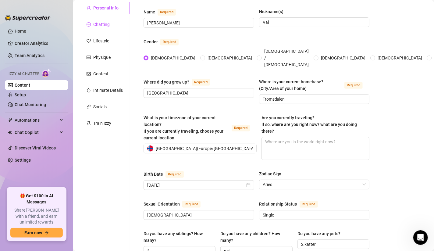
click at [105, 24] on div "Chatting" at bounding box center [101, 24] width 16 height 7
